Goal: Navigation & Orientation: Find specific page/section

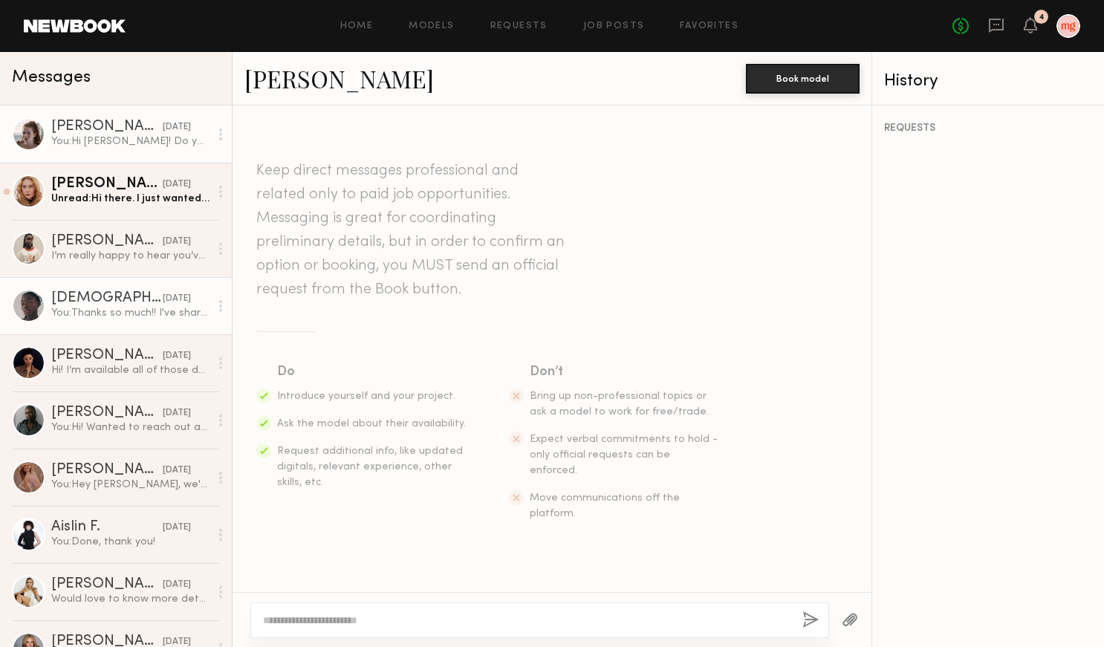
scroll to position [189, 0]
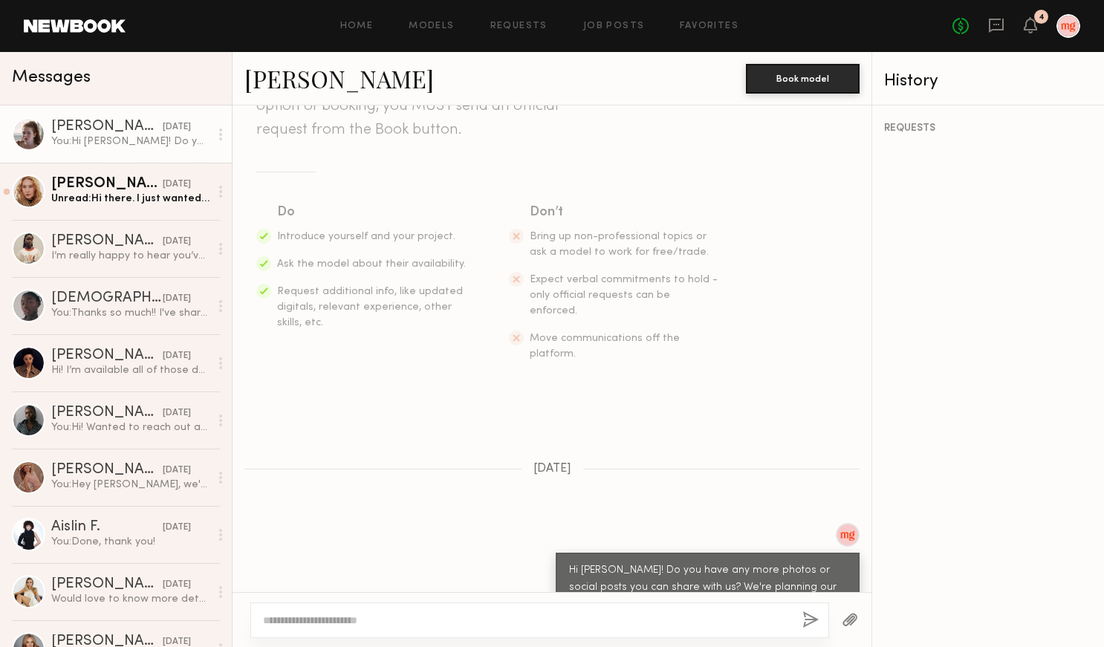
scroll to position [189, 0]
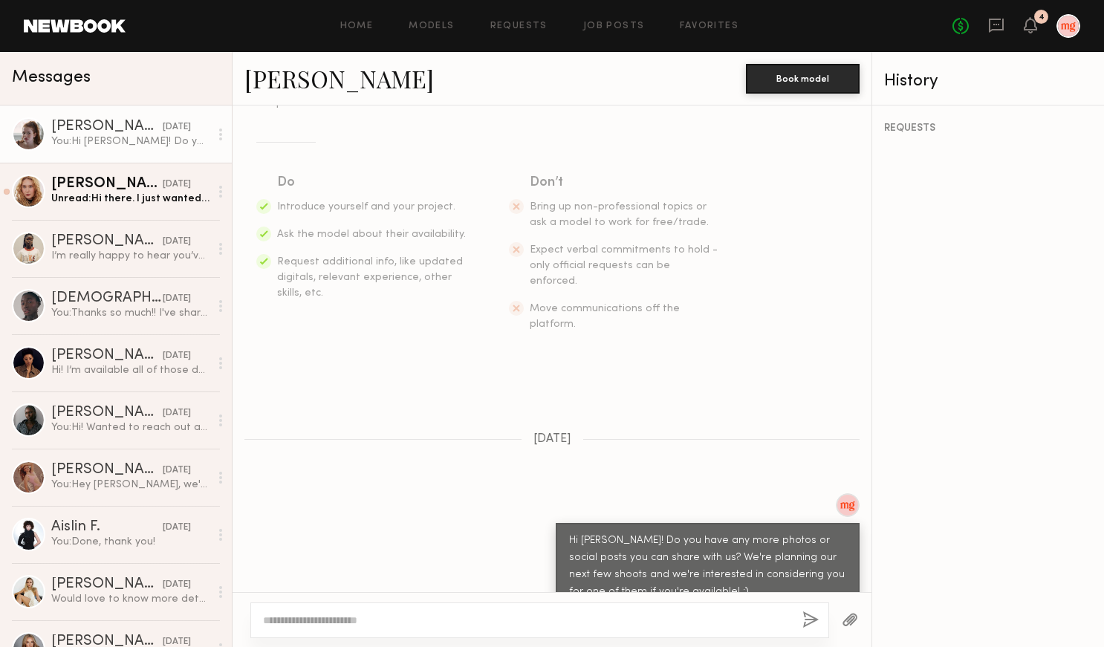
click at [37, 135] on div at bounding box center [28, 133] width 33 height 33
click at [27, 133] on div at bounding box center [28, 133] width 33 height 33
click at [1034, 26] on icon at bounding box center [1031, 24] width 12 height 10
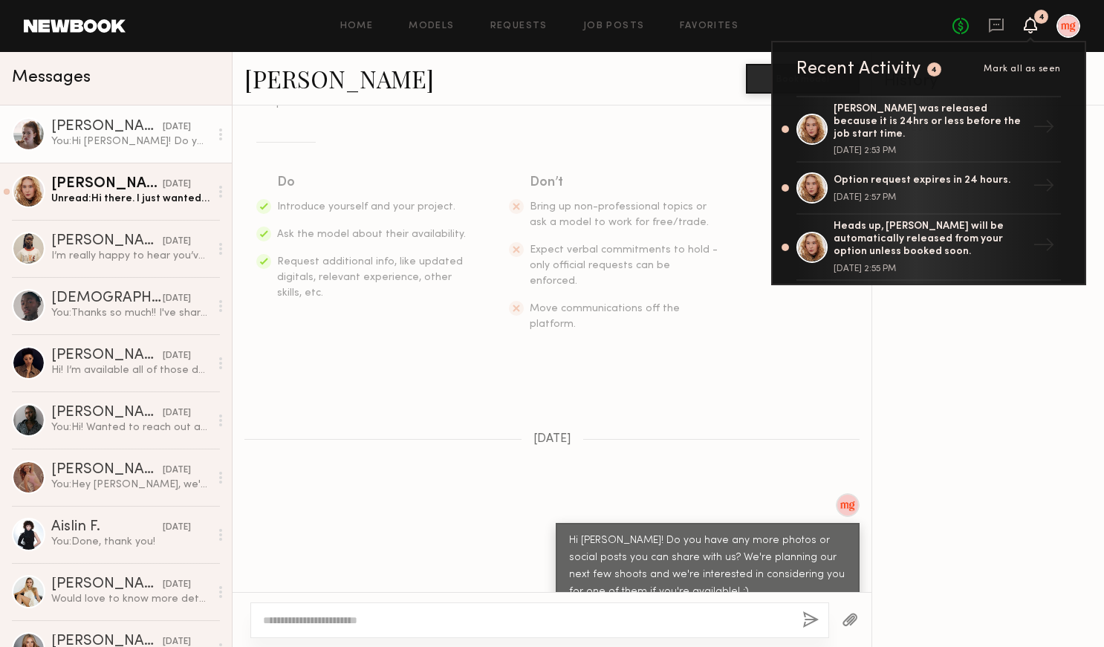
click at [1034, 26] on icon at bounding box center [1031, 24] width 12 height 10
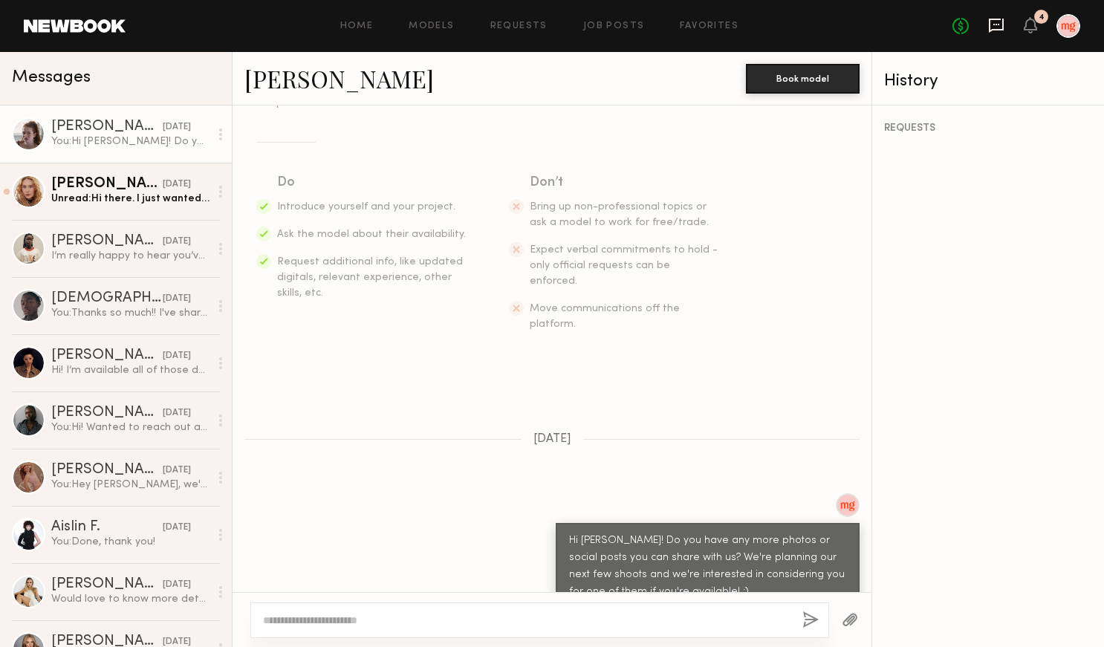
click at [995, 28] on icon at bounding box center [996, 25] width 16 height 16
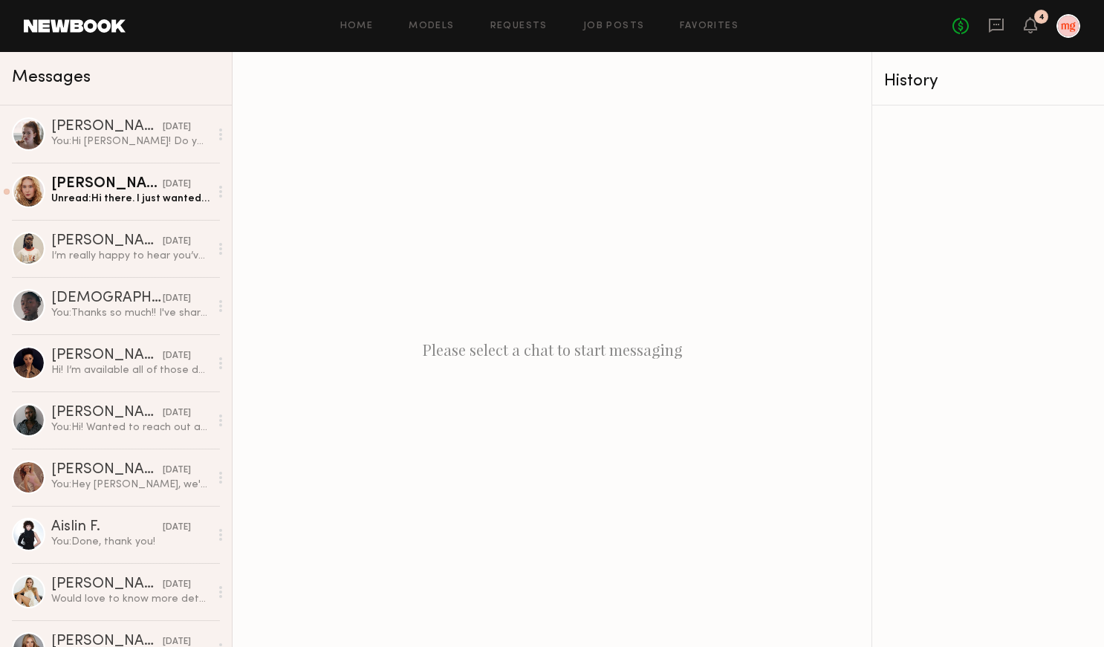
click at [1063, 30] on div at bounding box center [1069, 26] width 24 height 24
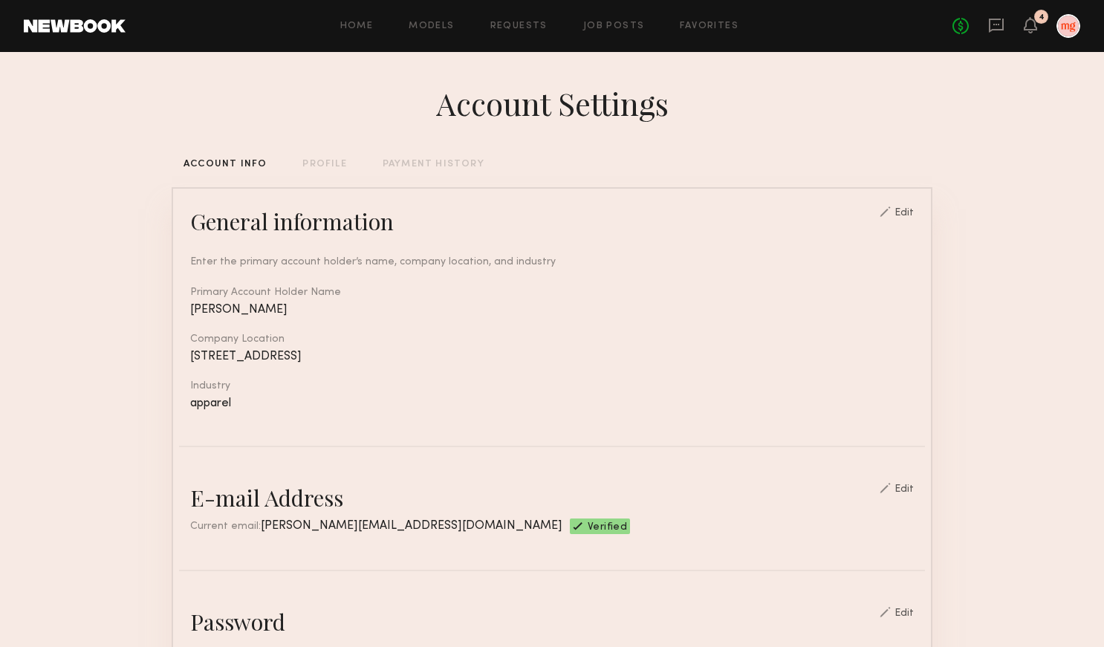
click at [98, 19] on link at bounding box center [75, 25] width 102 height 13
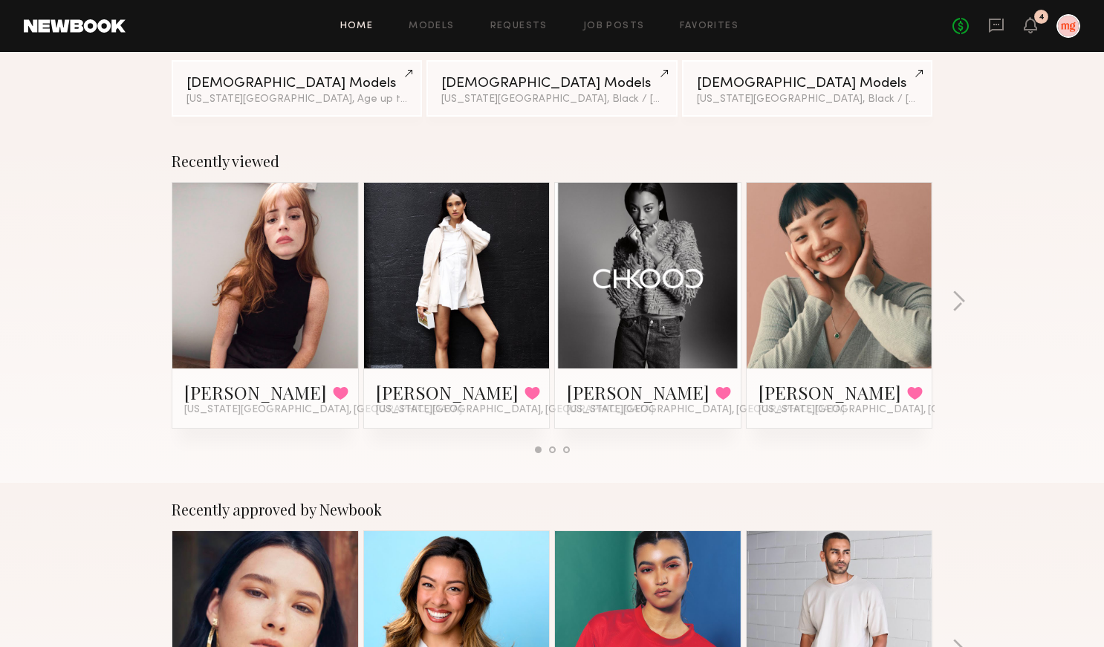
scroll to position [155, 0]
click at [960, 299] on button "button" at bounding box center [959, 302] width 14 height 25
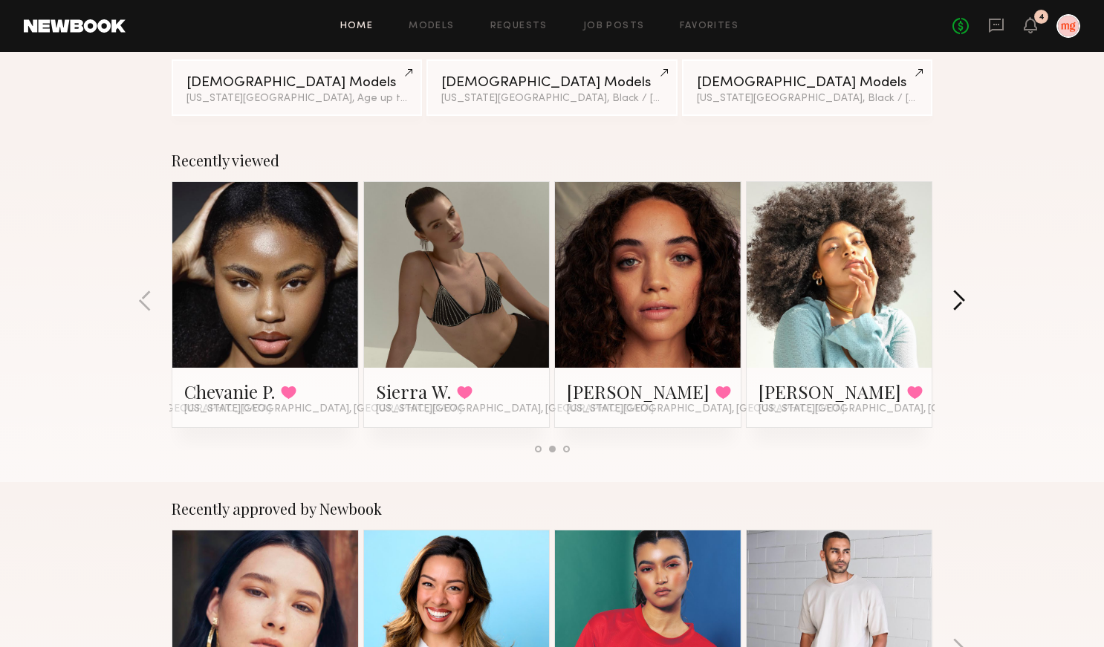
click at [960, 299] on button "button" at bounding box center [959, 302] width 14 height 25
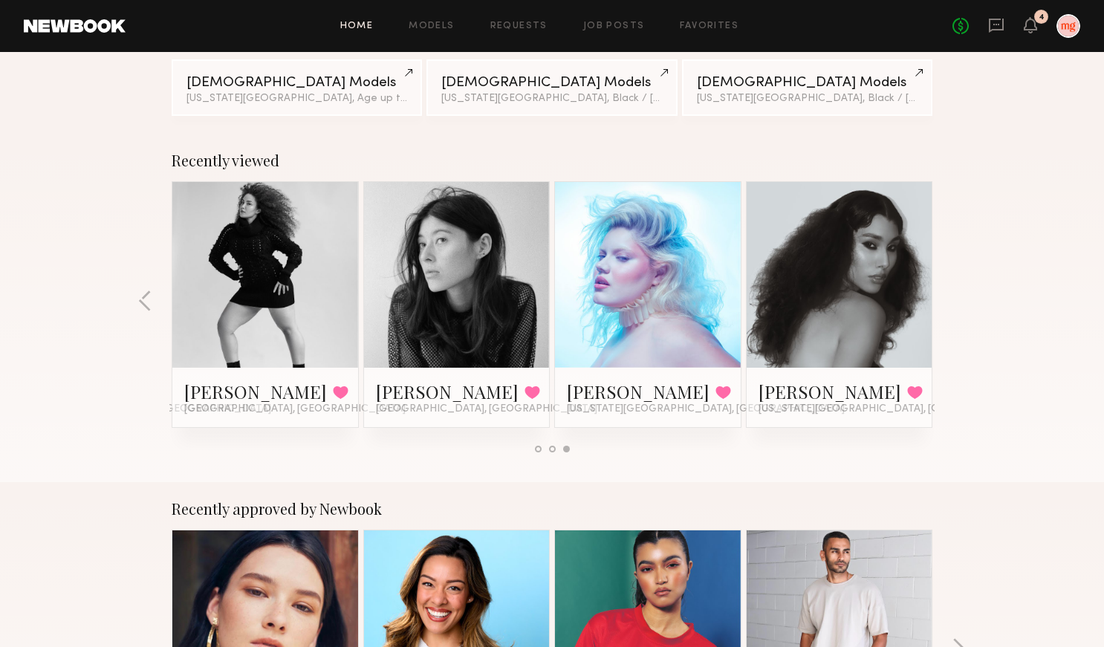
click at [152, 311] on div "Recently viewed [PERSON_NAME] Favorited [US_STATE][GEOGRAPHIC_DATA], [GEOGRAPHI…" at bounding box center [552, 308] width 1104 height 348
click at [145, 308] on button "button" at bounding box center [145, 302] width 14 height 25
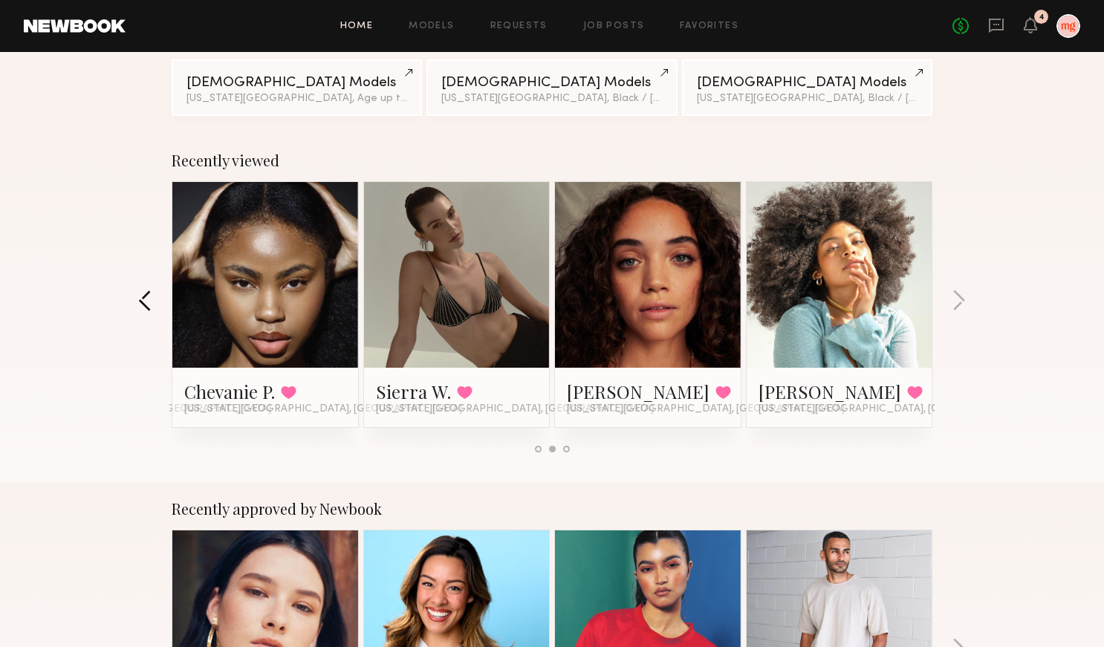
click at [145, 308] on button "button" at bounding box center [145, 302] width 14 height 25
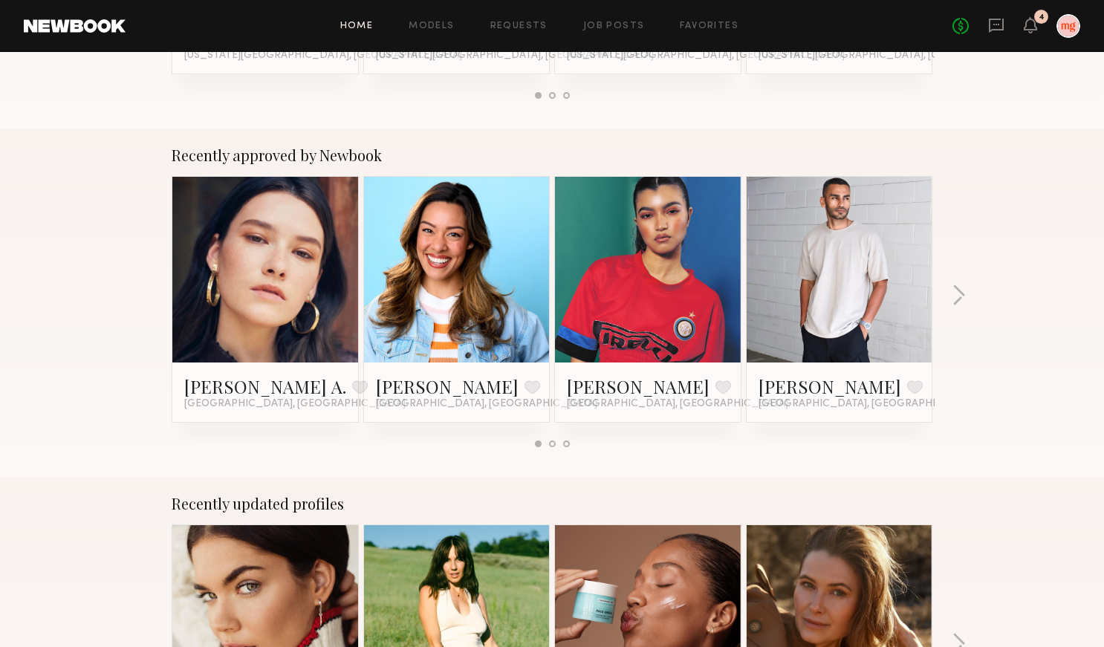
scroll to position [559, 0]
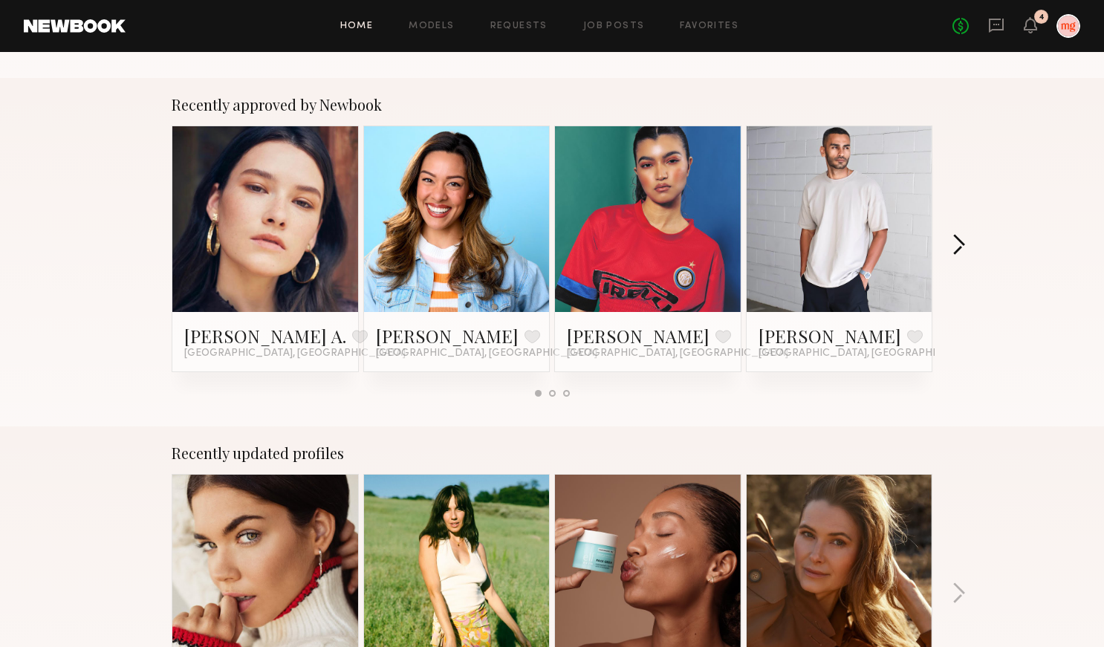
click at [957, 253] on button "button" at bounding box center [959, 246] width 14 height 25
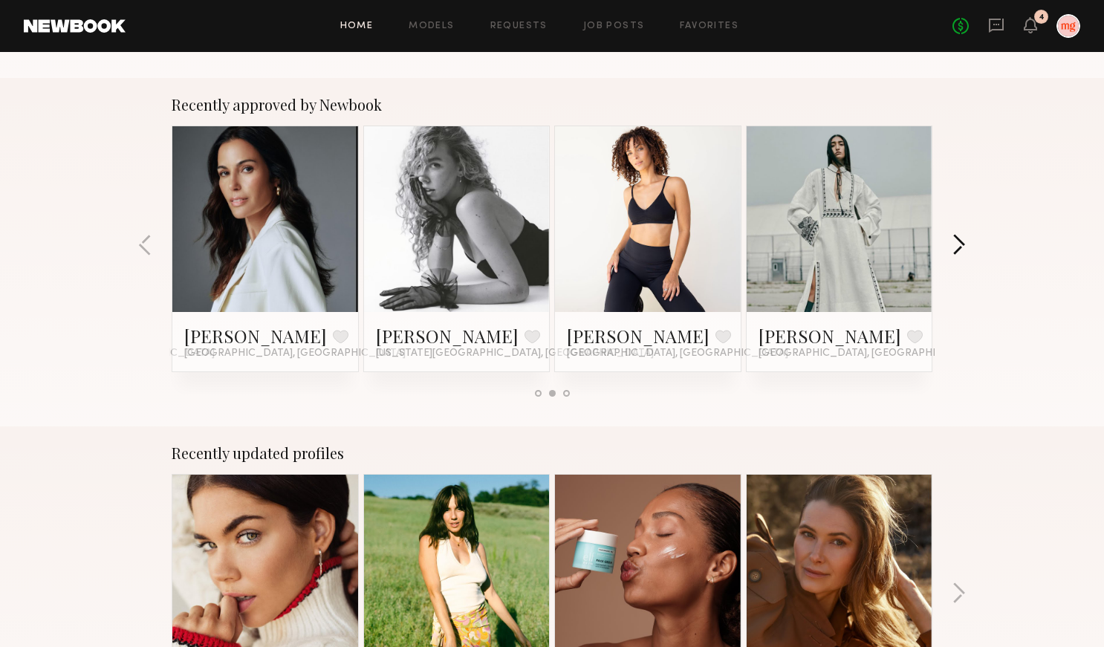
click at [957, 251] on button "button" at bounding box center [959, 246] width 14 height 25
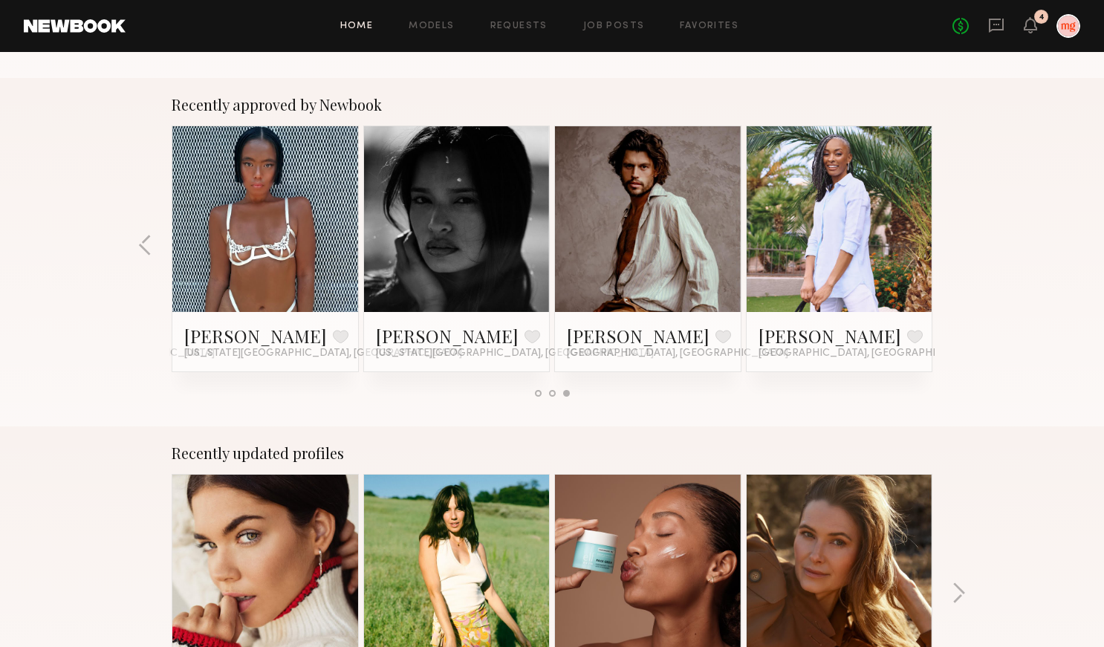
click at [957, 251] on div "Recently approved by Newbook [PERSON_NAME] A. Favorite [GEOGRAPHIC_DATA], [GEOG…" at bounding box center [552, 252] width 1104 height 348
click at [142, 244] on button "button" at bounding box center [145, 246] width 14 height 25
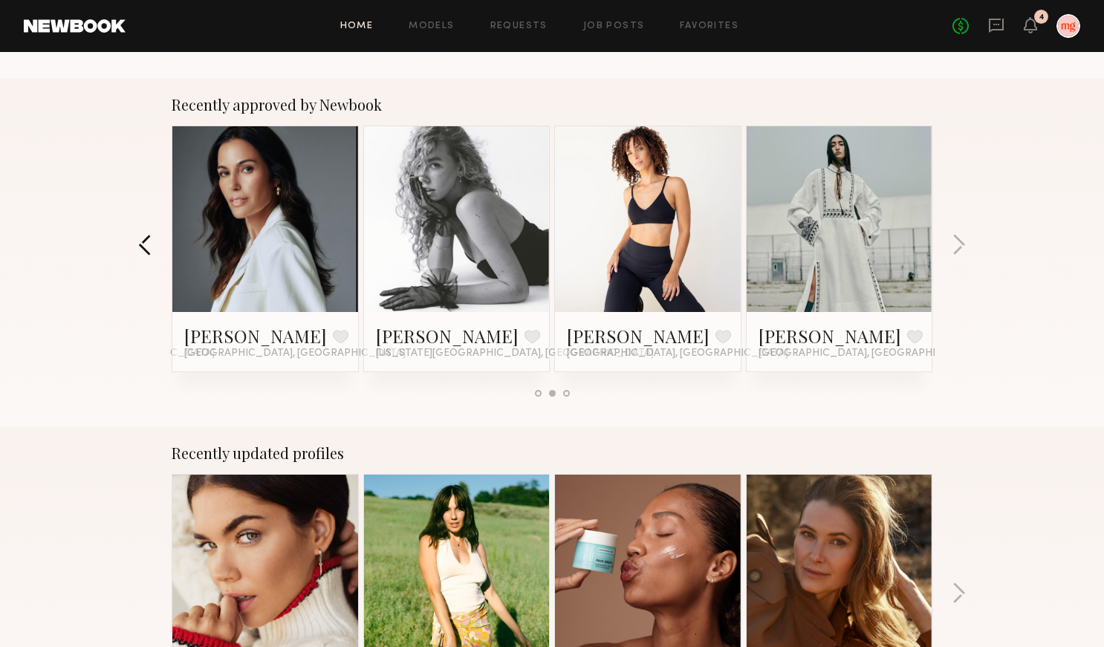
click at [142, 244] on button "button" at bounding box center [145, 246] width 14 height 25
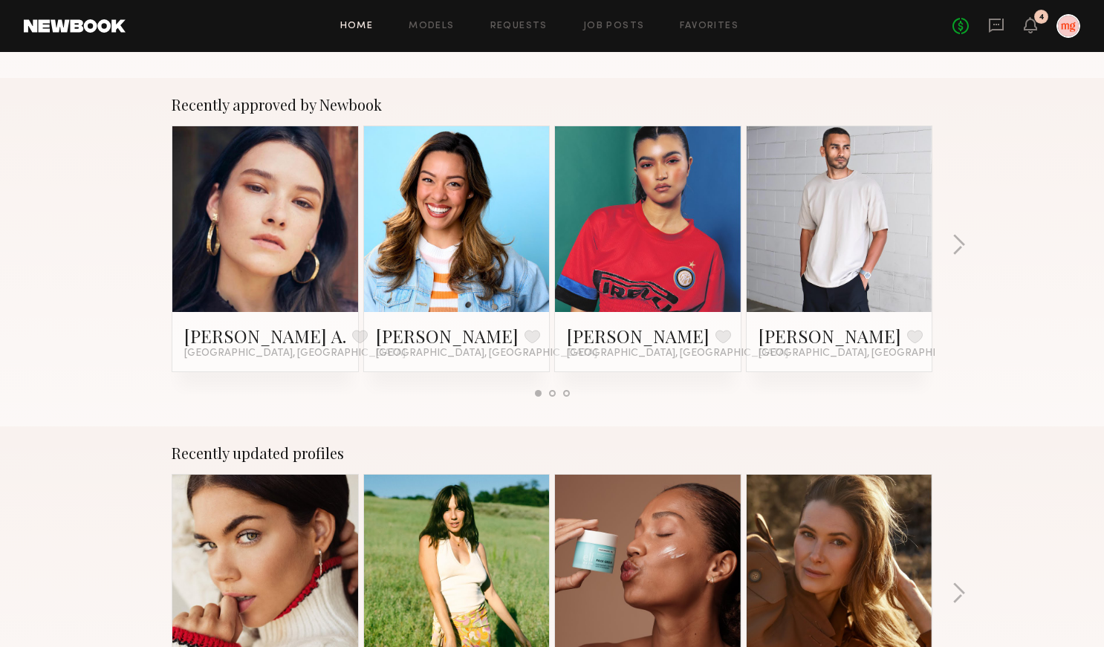
click at [142, 244] on div "Recently approved by Newbook [PERSON_NAME] A. Favorite [GEOGRAPHIC_DATA], [GEOG…" at bounding box center [552, 252] width 1104 height 348
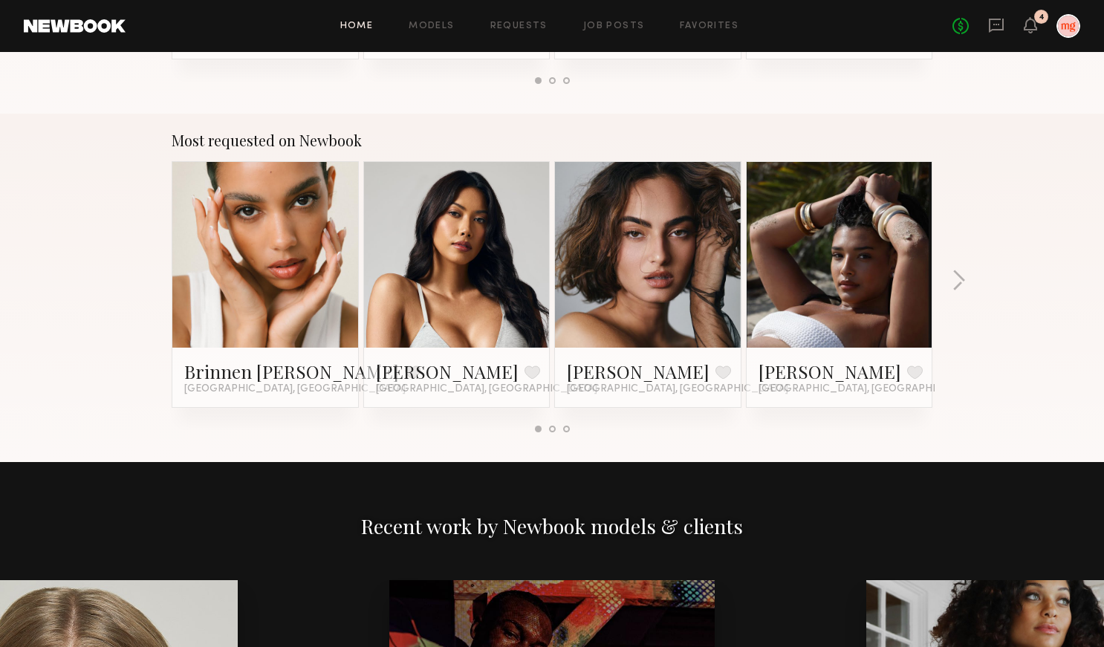
scroll to position [1250, 0]
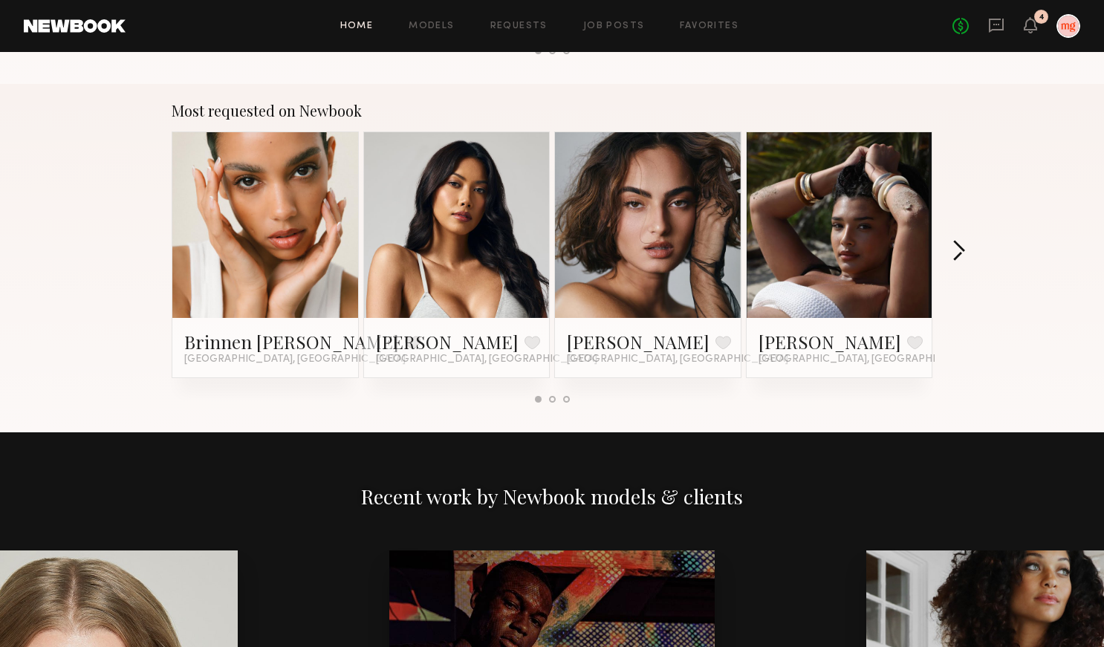
click at [961, 251] on button "button" at bounding box center [959, 252] width 14 height 25
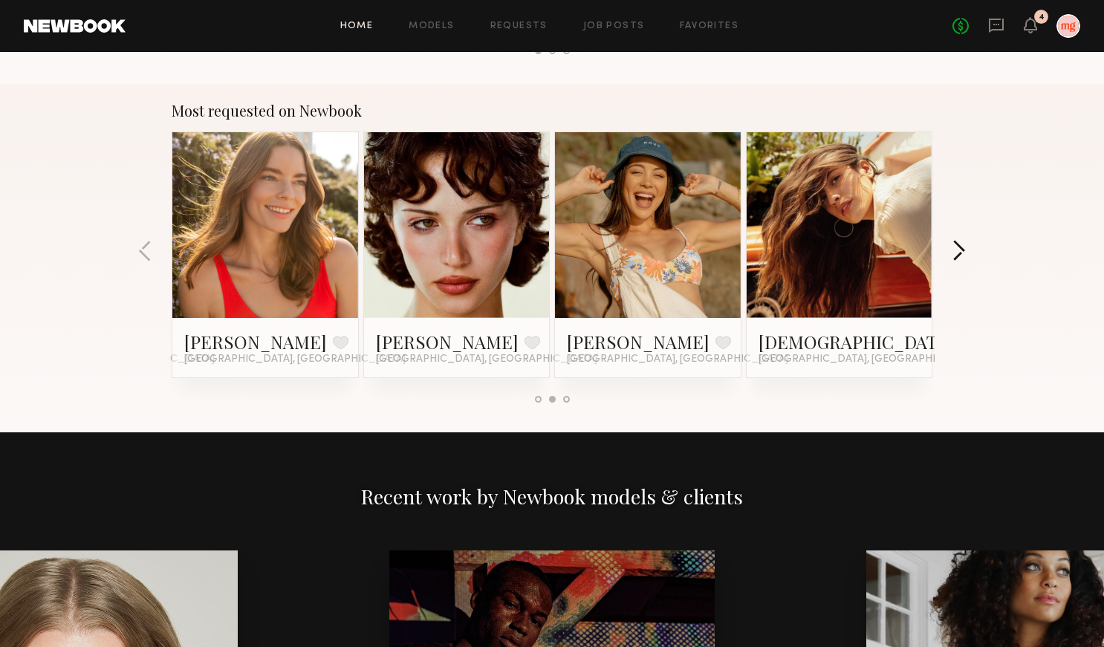
click at [961, 251] on button "button" at bounding box center [959, 252] width 14 height 25
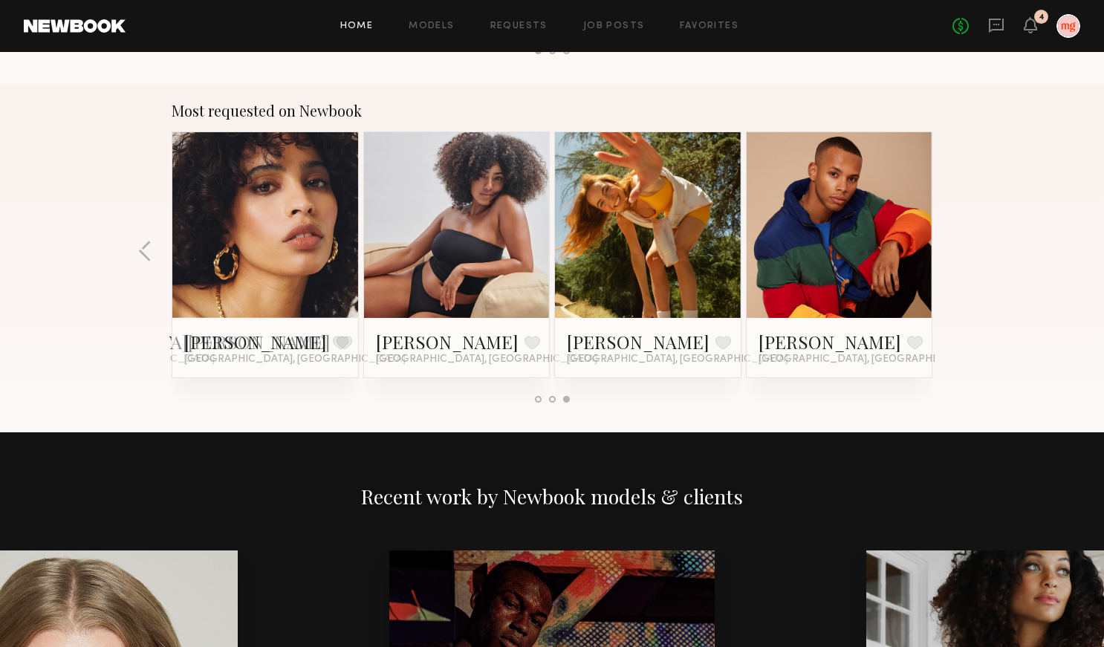
click at [961, 250] on div "Most requested on Newbook Brinnen T. Favorite [GEOGRAPHIC_DATA], [GEOGRAPHIC_DA…" at bounding box center [552, 258] width 1104 height 348
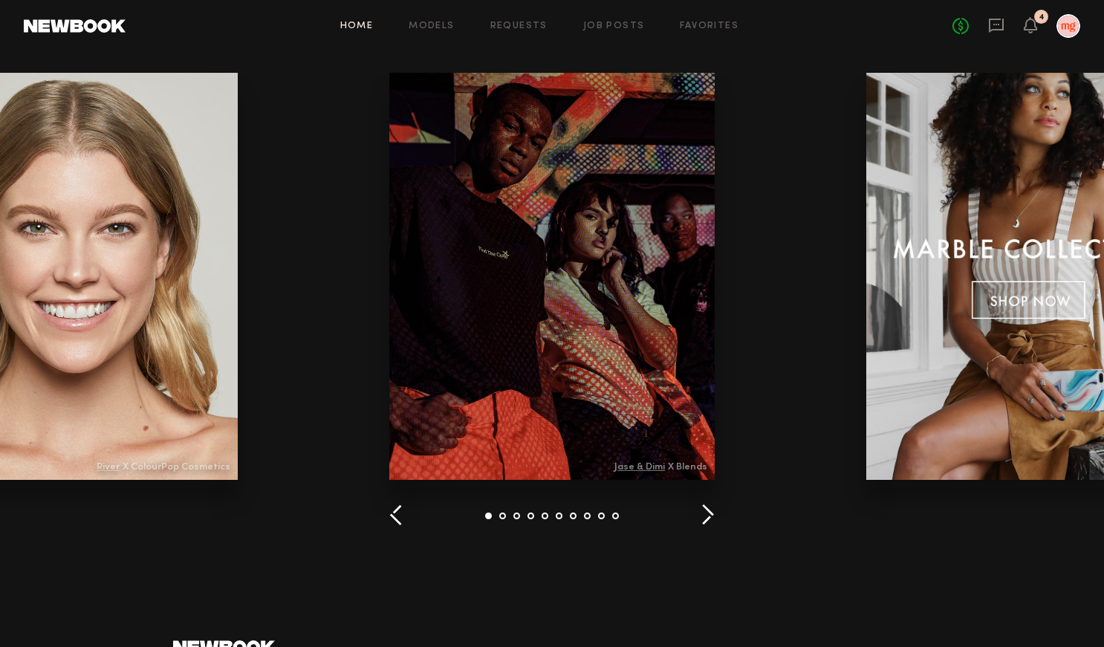
scroll to position [1733, 0]
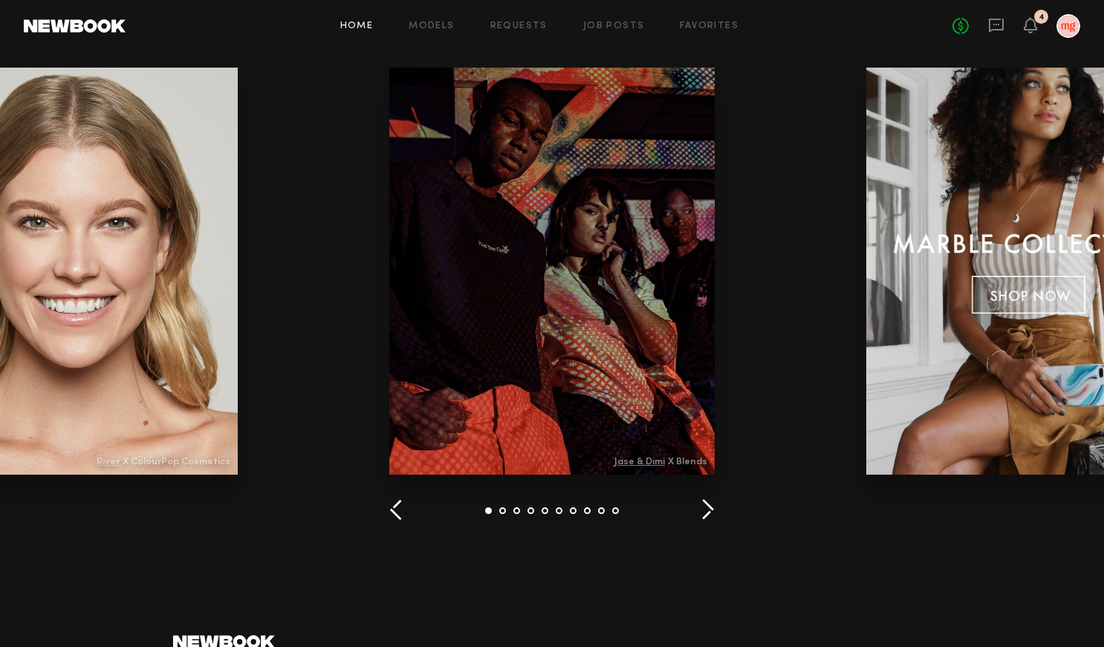
click at [702, 504] on button "button" at bounding box center [708, 511] width 14 height 25
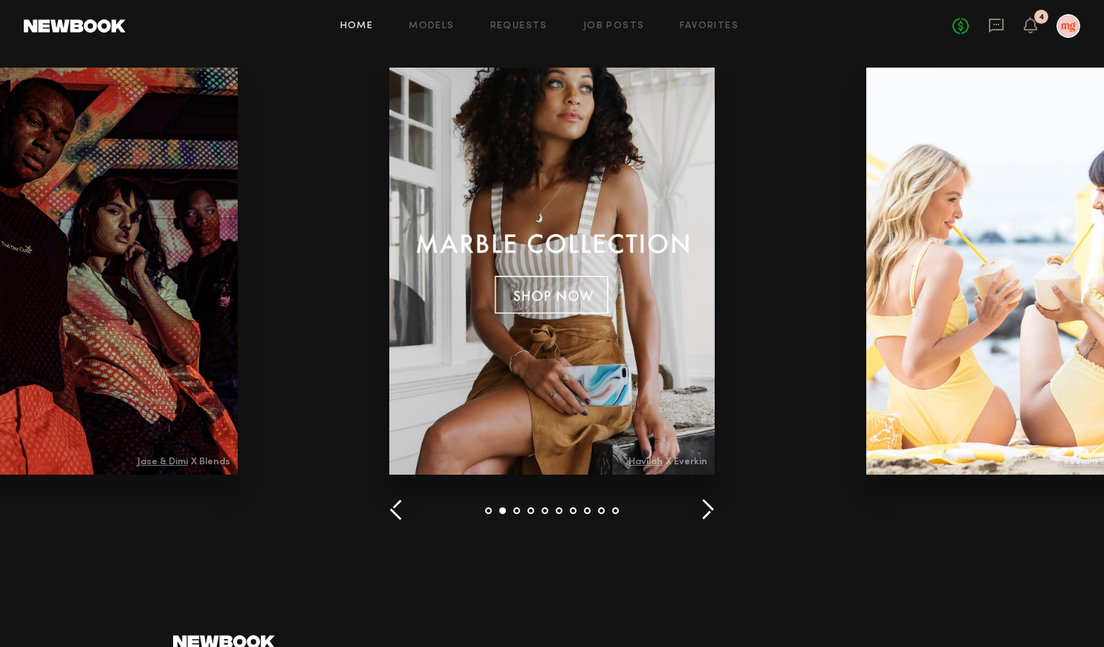
click at [702, 504] on button "button" at bounding box center [708, 511] width 14 height 25
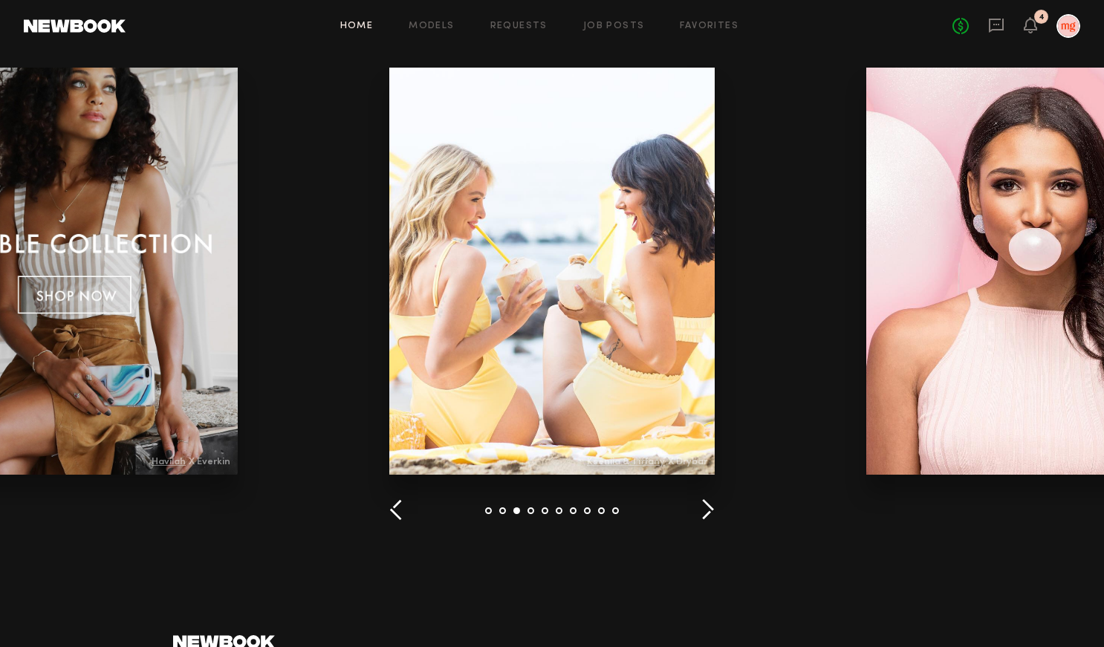
click at [702, 503] on button "button" at bounding box center [708, 511] width 14 height 25
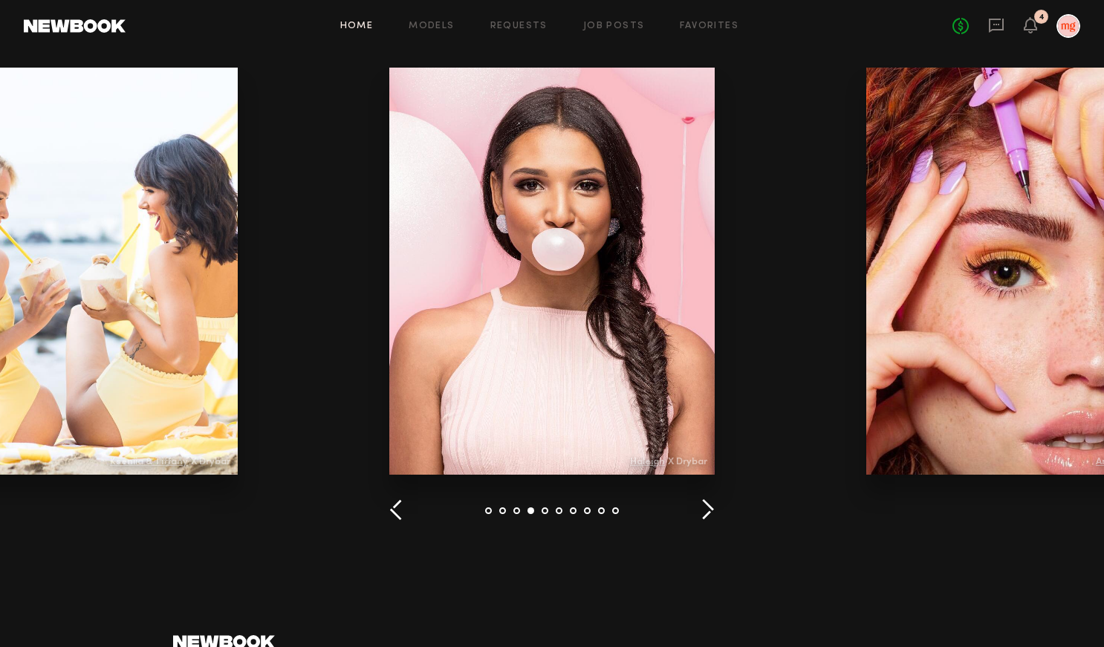
click at [702, 503] on button "button" at bounding box center [708, 511] width 14 height 25
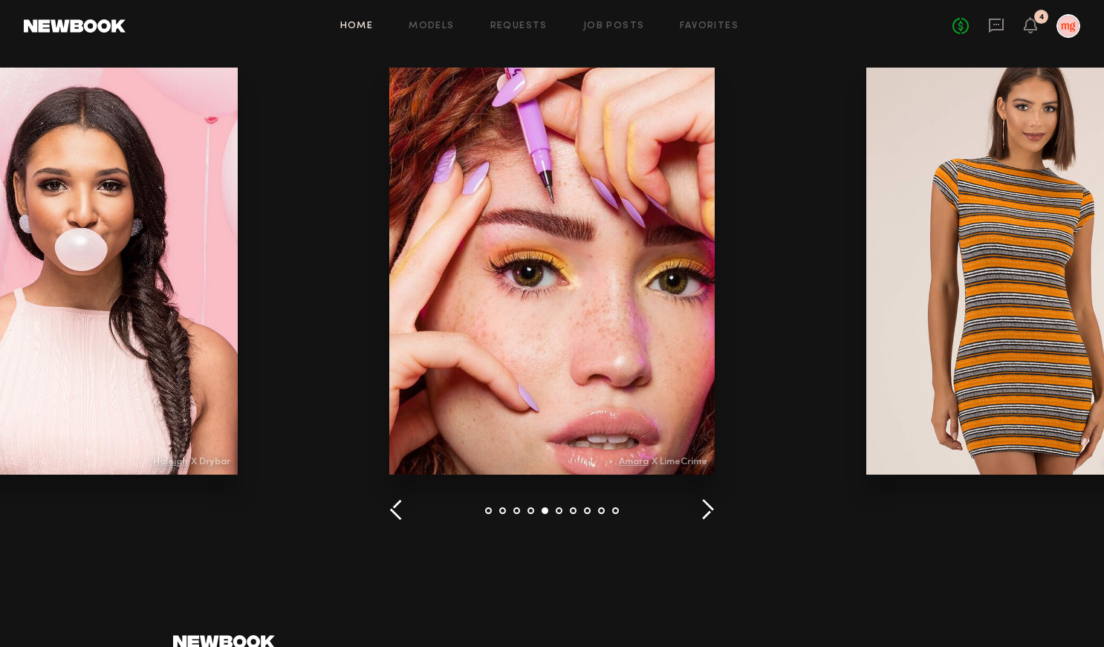
click at [702, 503] on button "button" at bounding box center [708, 511] width 14 height 25
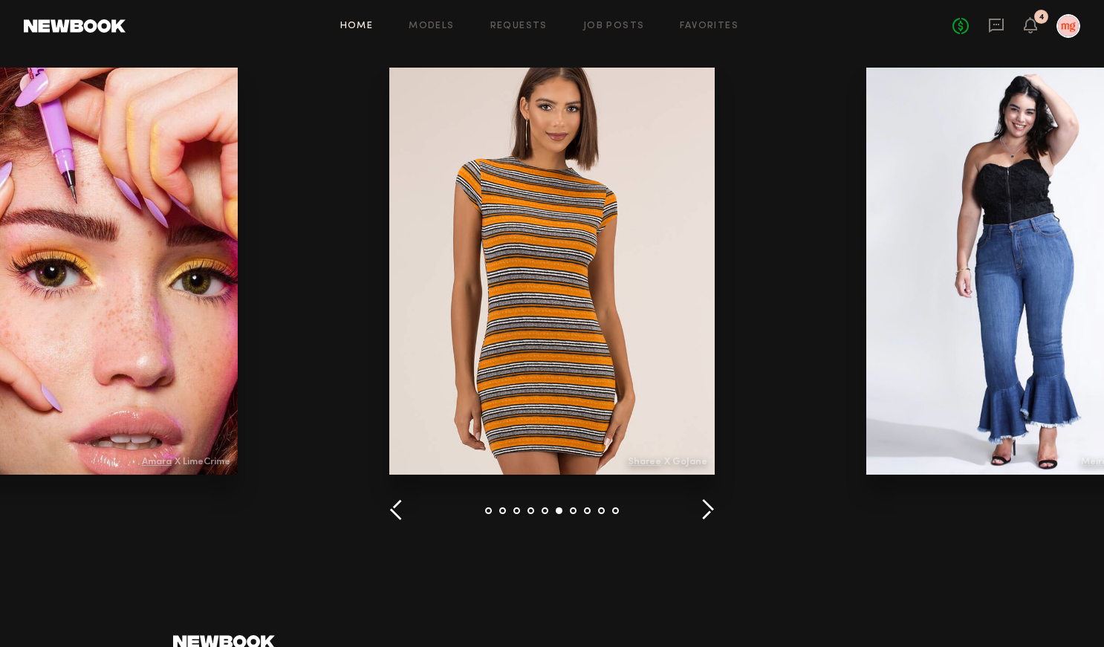
click at [702, 503] on button "button" at bounding box center [708, 511] width 14 height 25
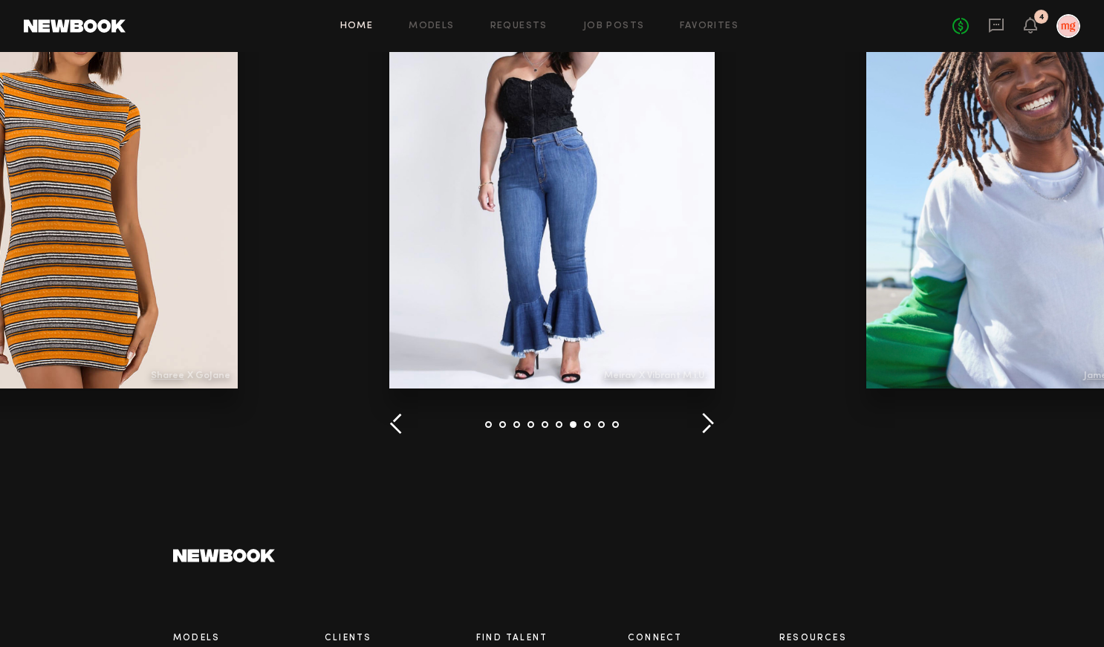
scroll to position [1777, 0]
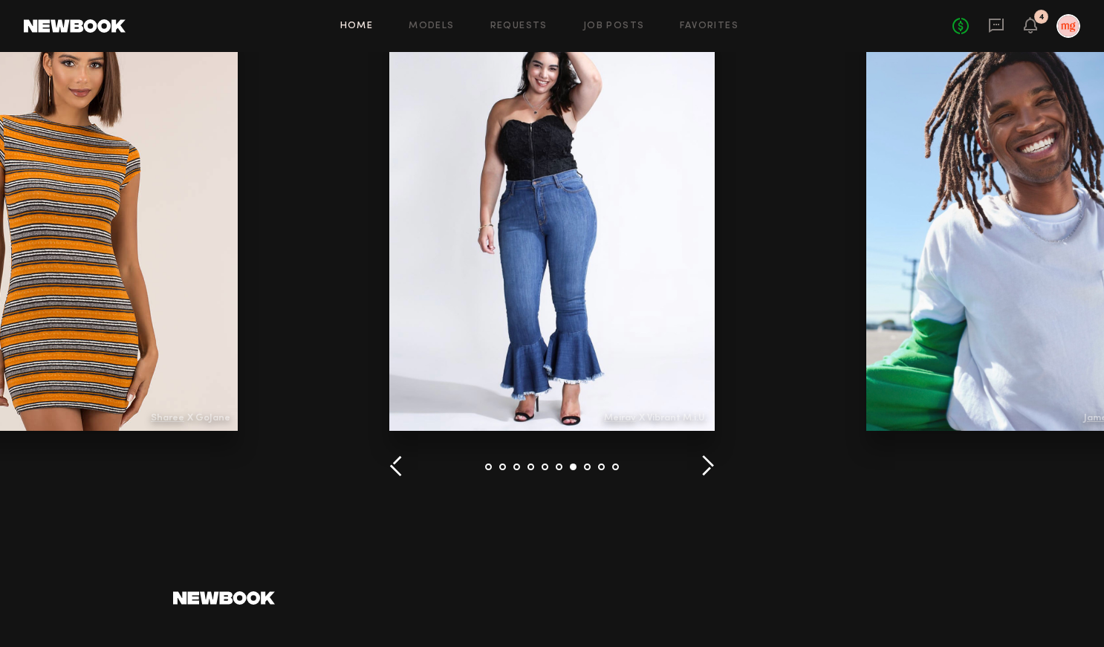
click at [706, 466] on button "button" at bounding box center [708, 467] width 14 height 25
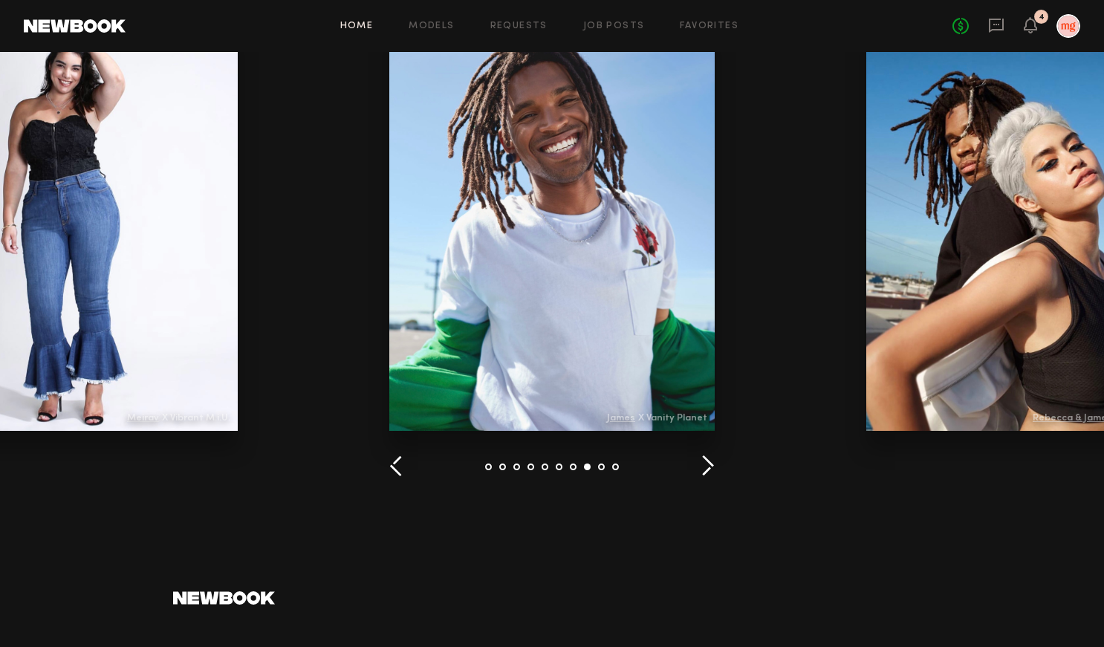
click at [706, 466] on button "button" at bounding box center [708, 467] width 14 height 25
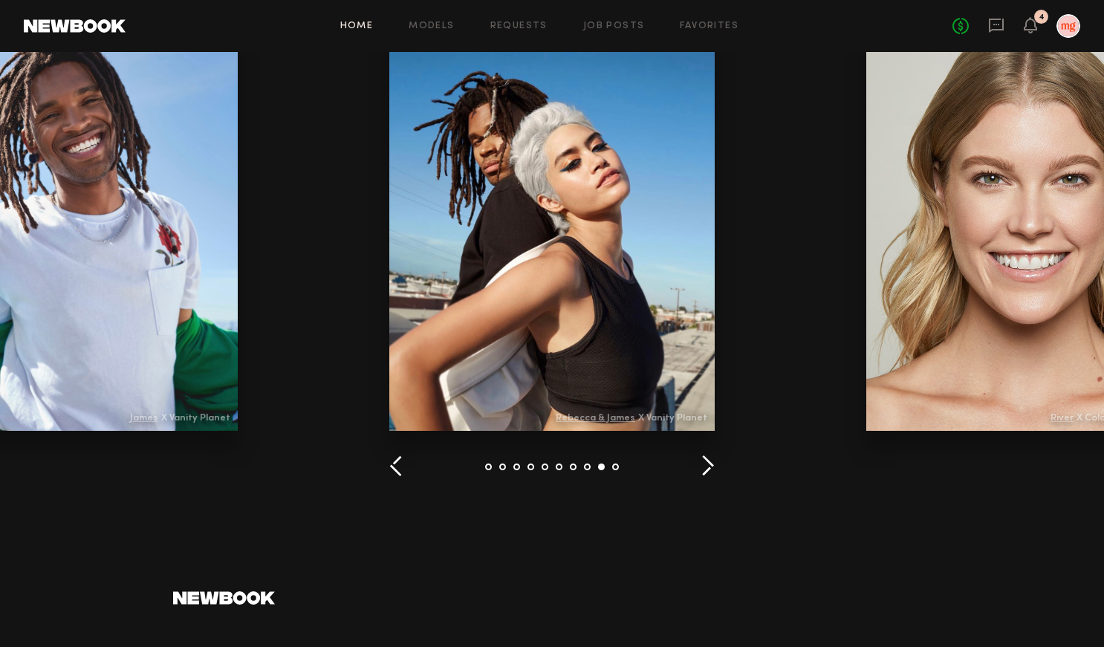
click at [706, 466] on button "button" at bounding box center [708, 467] width 14 height 25
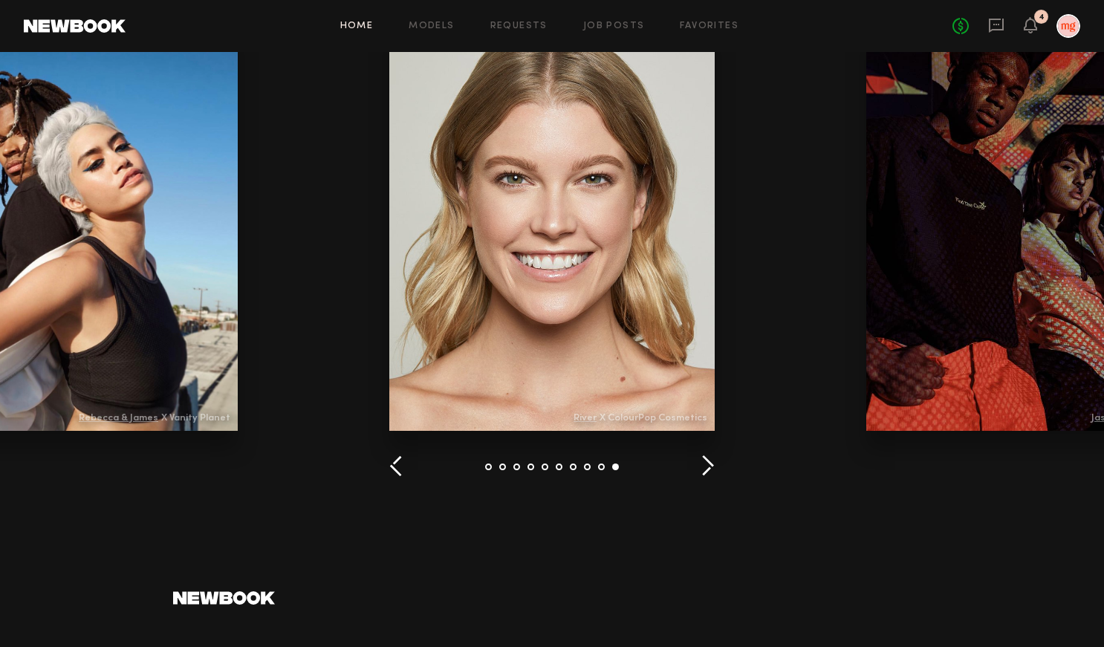
click at [706, 466] on button "button" at bounding box center [708, 467] width 14 height 25
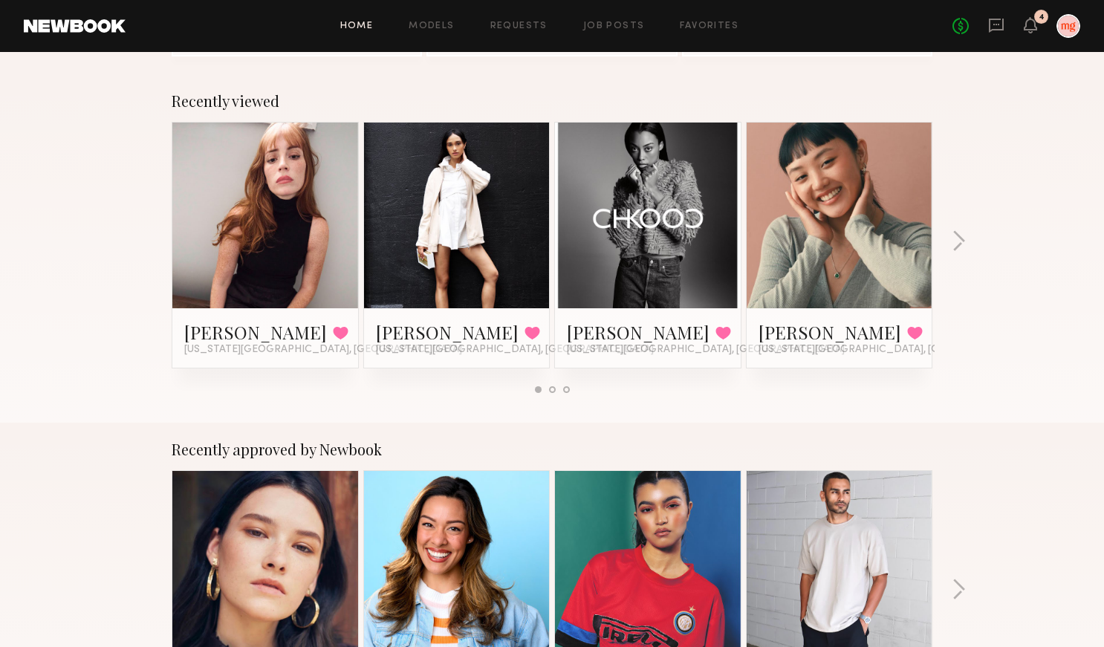
scroll to position [0, 0]
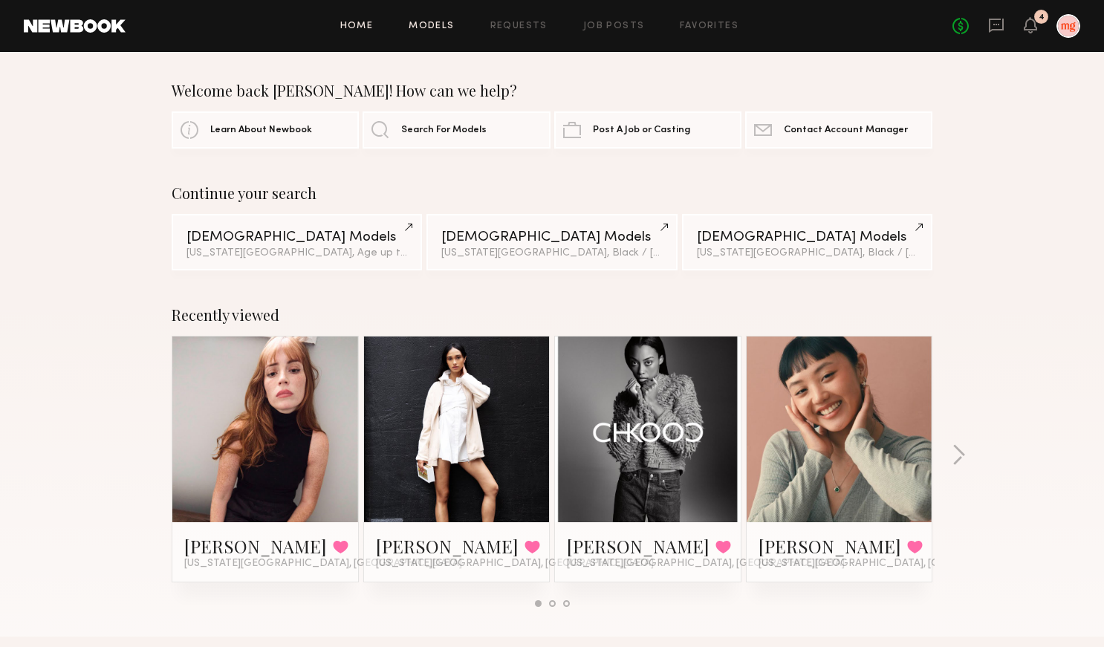
click at [434, 30] on link "Models" at bounding box center [431, 27] width 45 height 10
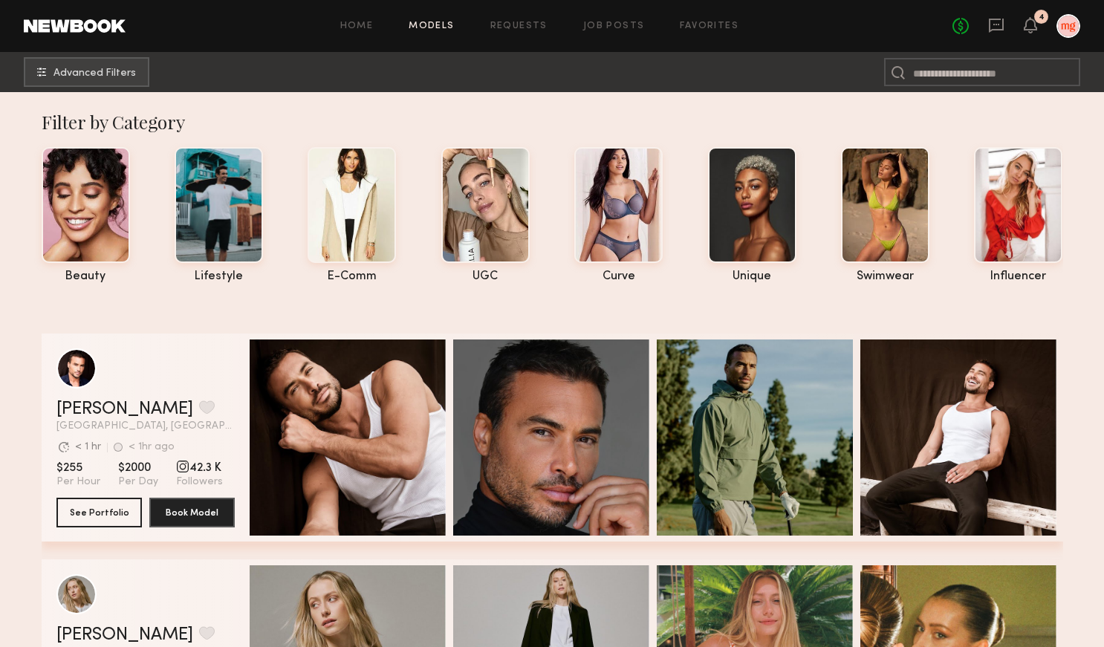
click at [82, 25] on link at bounding box center [75, 25] width 102 height 13
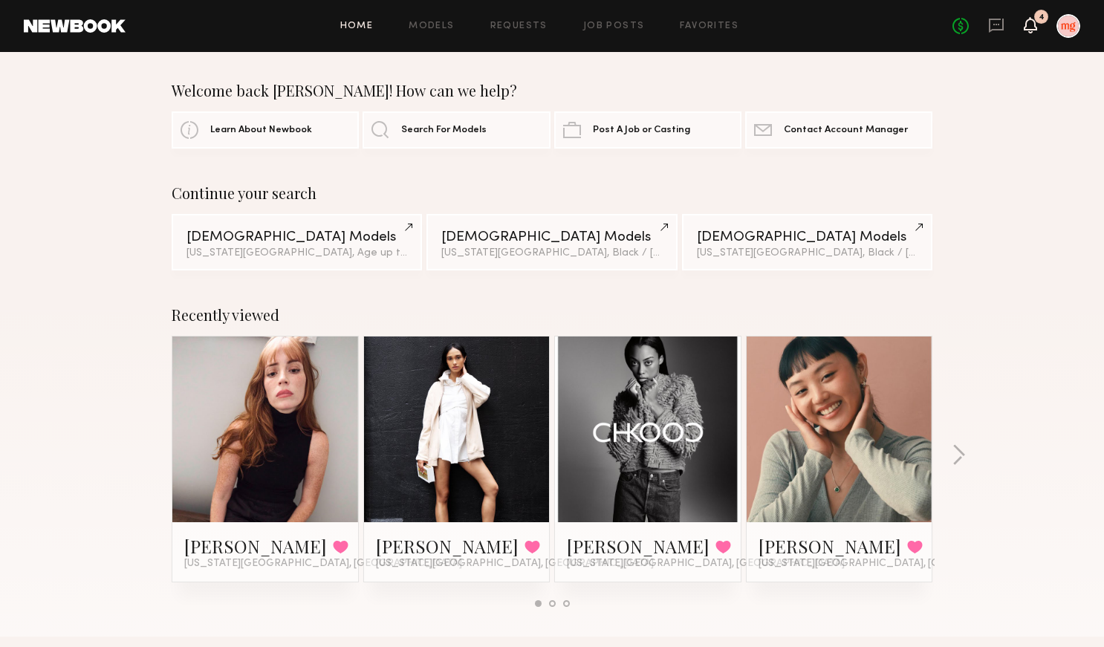
click at [1032, 25] on icon at bounding box center [1031, 24] width 12 height 10
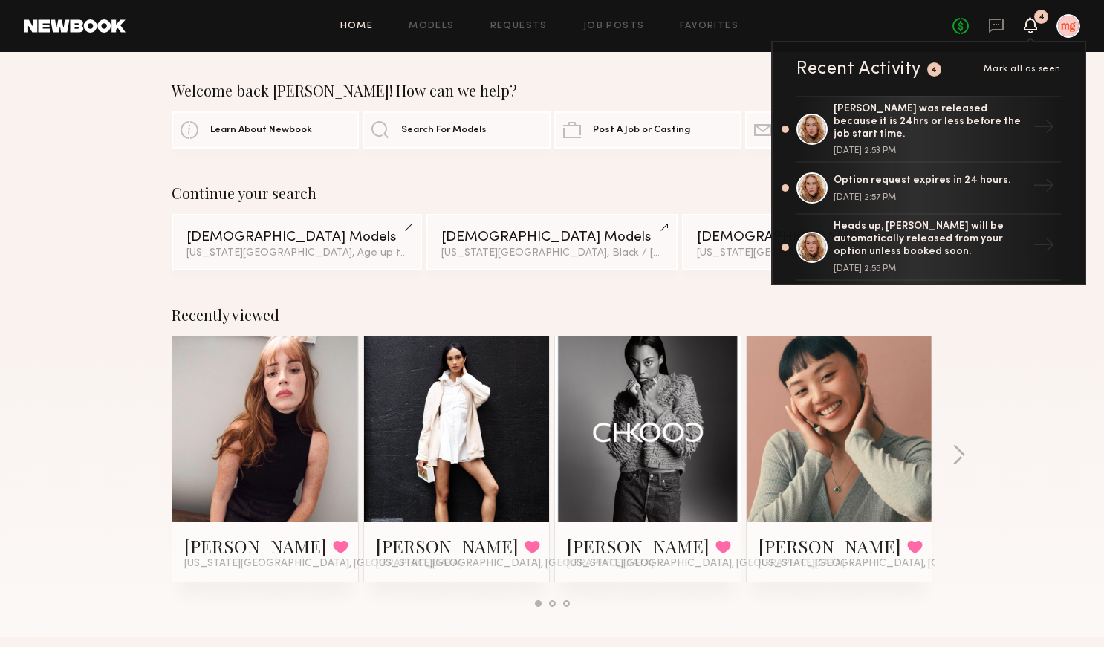
click at [1032, 25] on icon at bounding box center [1031, 24] width 12 height 10
